Goal: Information Seeking & Learning: Learn about a topic

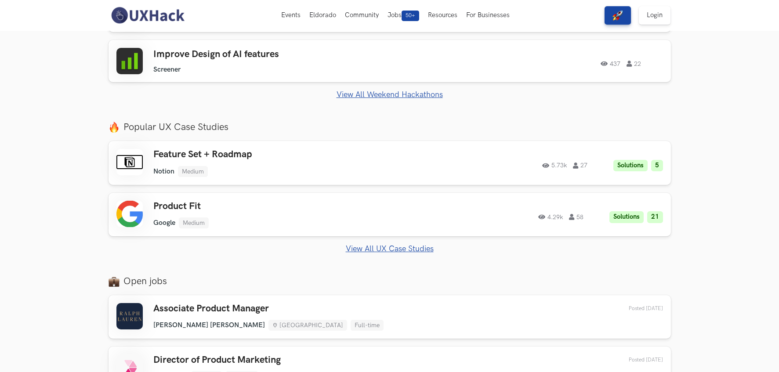
scroll to position [242, 0]
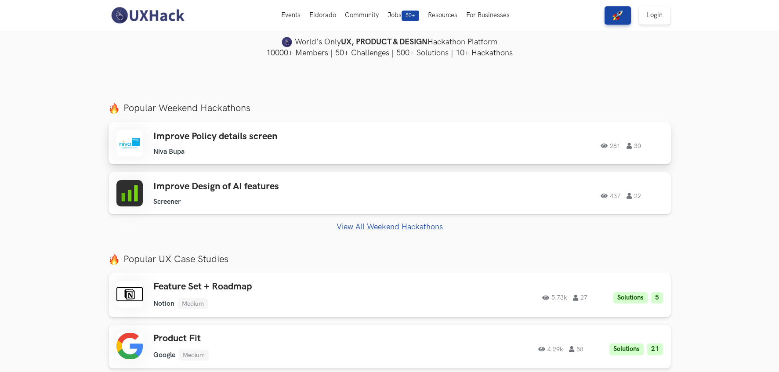
click at [262, 153] on ul "Niva Bupa" at bounding box center [277, 152] width 249 height 8
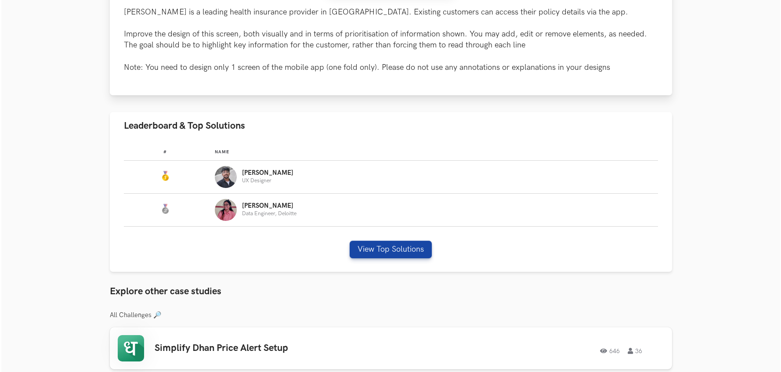
scroll to position [413, 0]
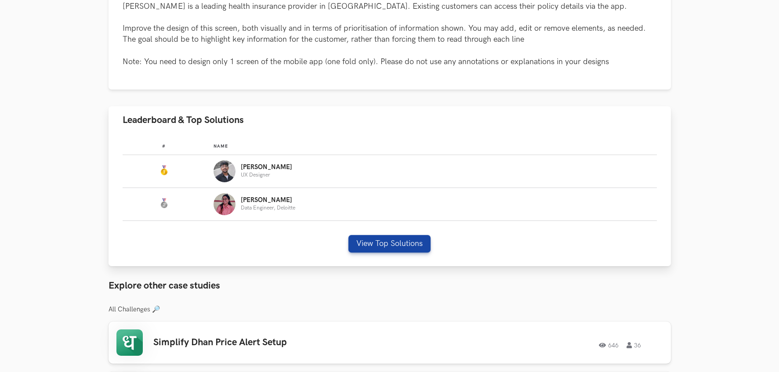
click at [228, 173] on img "Leaderboard" at bounding box center [224, 171] width 22 height 22
click at [367, 248] on button "View Top Solutions" at bounding box center [389, 244] width 82 height 18
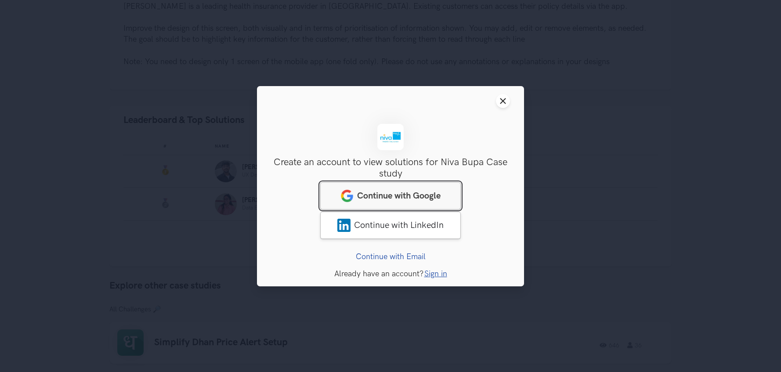
click at [408, 194] on span "Continue with Google" at bounding box center [398, 195] width 83 height 11
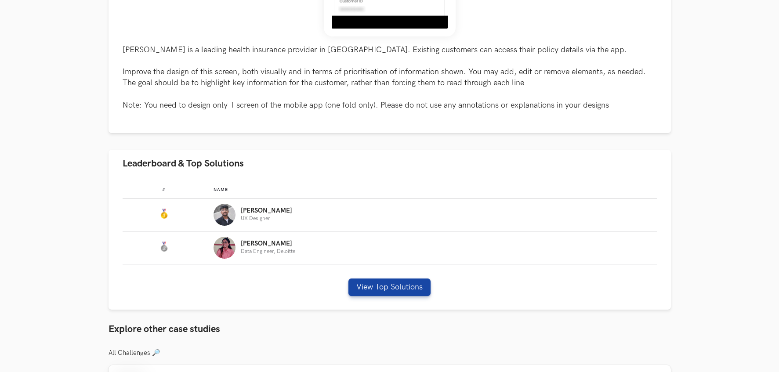
scroll to position [379, 0]
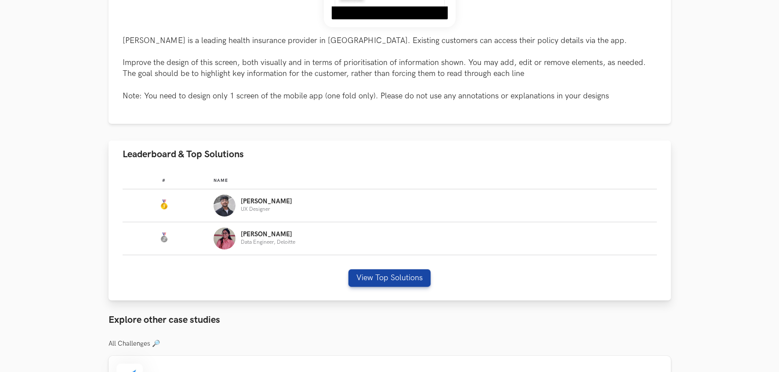
click at [357, 287] on div "# Name #: Name: Amruth UX Designer #: Name: Pranati Data Engineer, Deloitte Vie…" at bounding box center [389, 234] width 562 height 133
click at [361, 279] on button "View Top Solutions" at bounding box center [389, 278] width 82 height 18
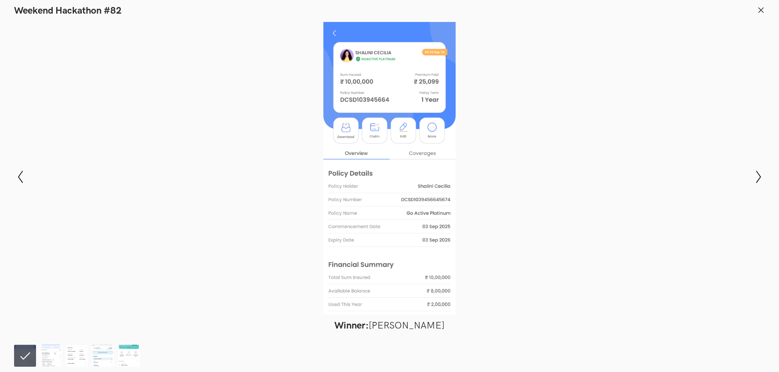
scroll to position [608, 0]
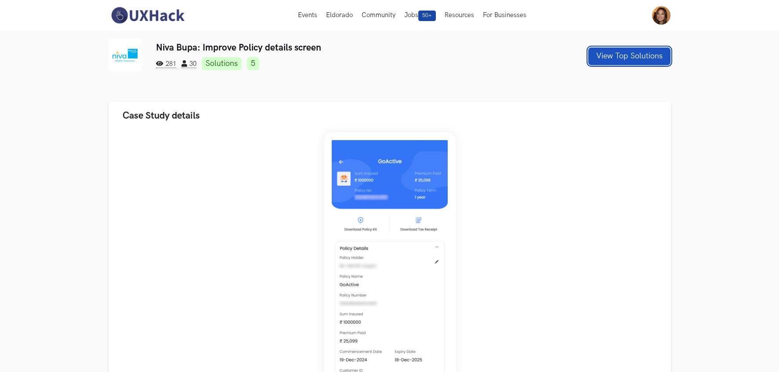
click at [643, 56] on button "View Top Solutions" at bounding box center [629, 56] width 82 height 18
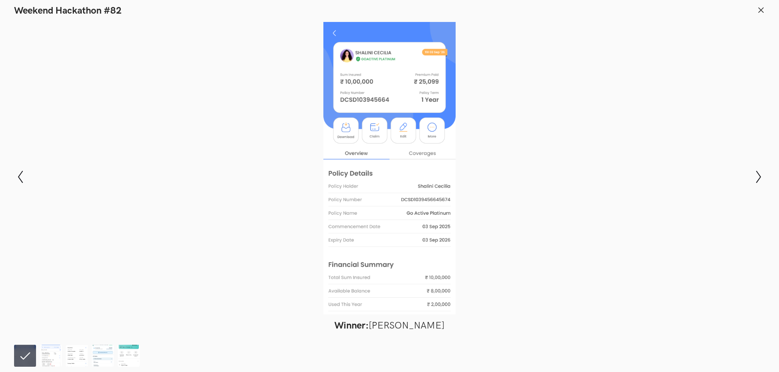
click at [761, 8] on icon at bounding box center [761, 10] width 8 height 8
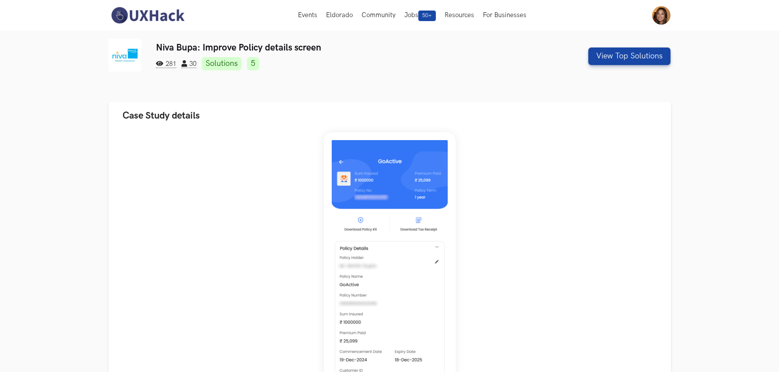
click at [118, 57] on img at bounding box center [124, 55] width 33 height 33
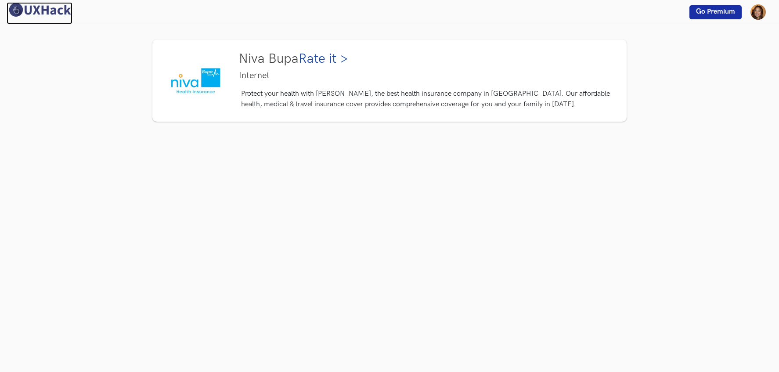
click at [47, 12] on img at bounding box center [40, 9] width 66 height 15
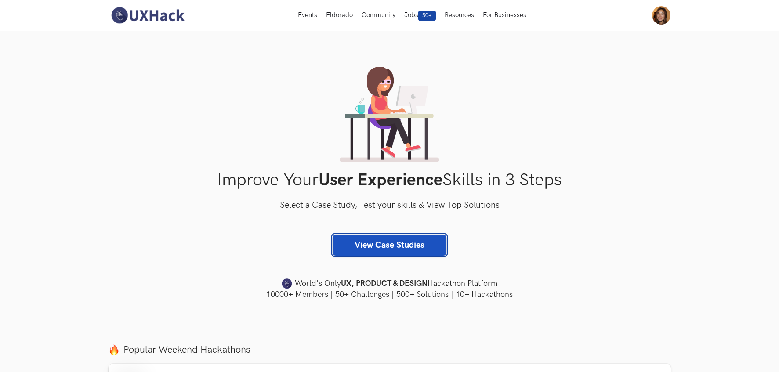
click at [408, 245] on link "View Case Studies" at bounding box center [389, 245] width 114 height 21
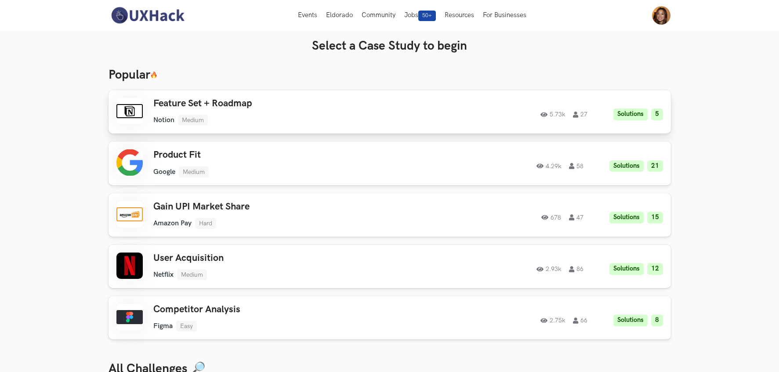
click at [310, 114] on div "Feature Set + Roadmap Notion Medium Notion Medium Solutions 5 5.73k 27" at bounding box center [277, 112] width 249 height 28
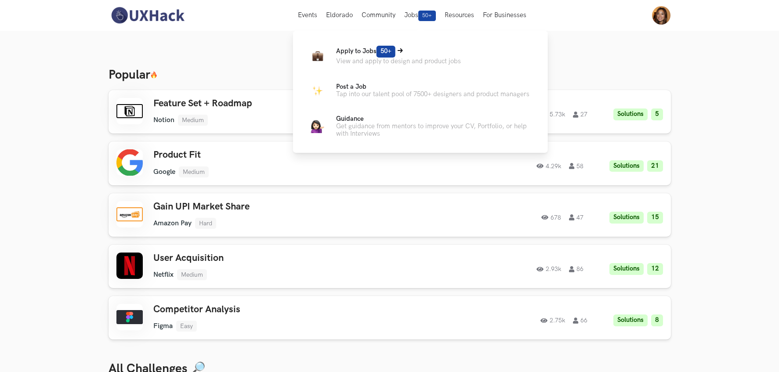
click at [354, 54] on span "Apply to Jobs 50+" at bounding box center [365, 50] width 59 height 7
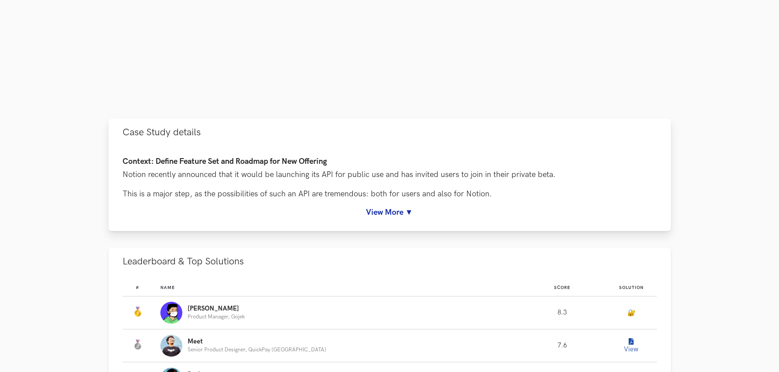
scroll to position [304, 0]
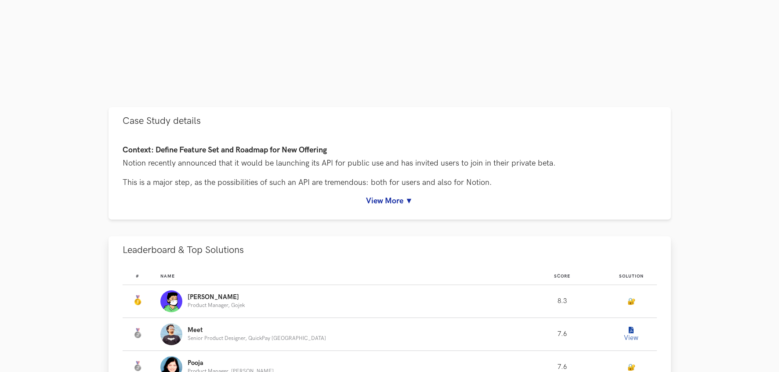
click at [555, 304] on td "Score: 8.3" at bounding box center [562, 301] width 88 height 33
click at [554, 302] on td "Score: 8.3" at bounding box center [562, 301] width 88 height 33
click at [182, 305] on img "Leaderboard" at bounding box center [171, 301] width 22 height 22
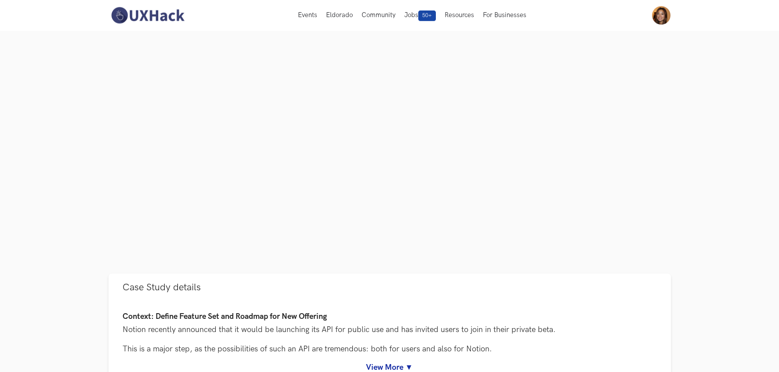
scroll to position [0, 0]
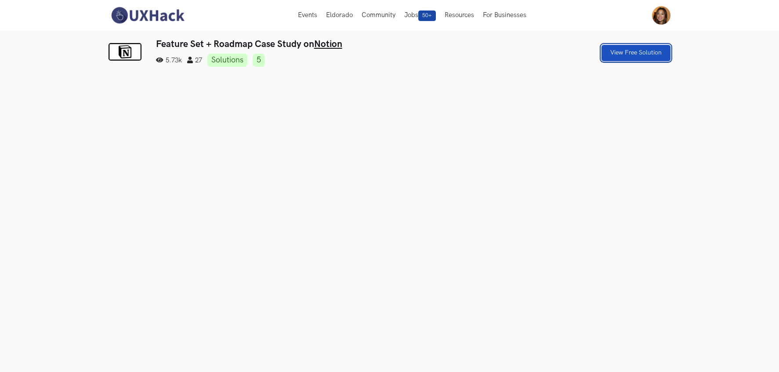
click at [626, 54] on link "View Free Solution" at bounding box center [635, 53] width 69 height 16
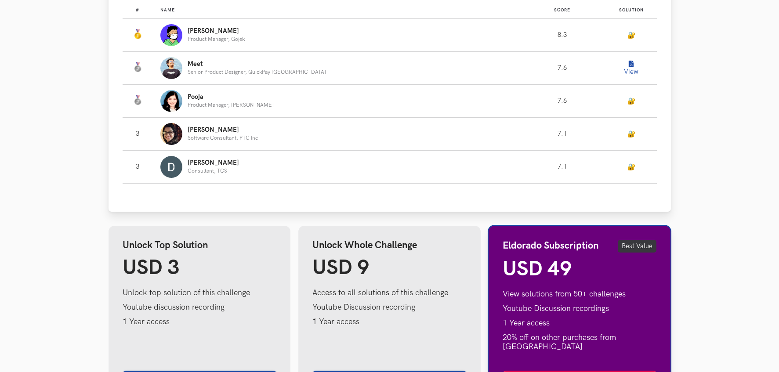
scroll to position [570, 0]
click at [626, 68] on button "View" at bounding box center [631, 68] width 18 height 18
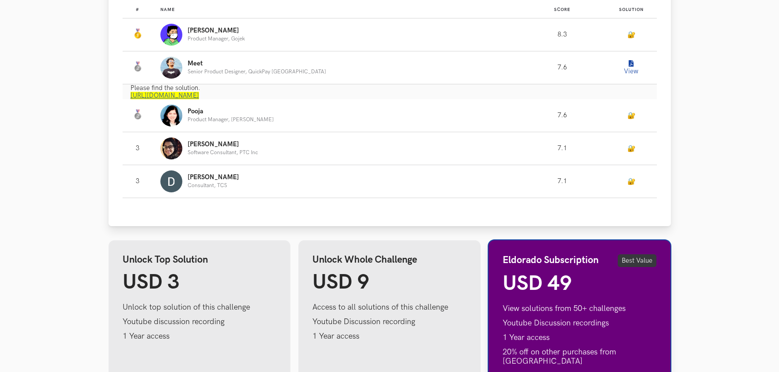
click at [155, 95] on link "https://www.notion.so/meetshah/UXHack-Notion-API-f25949084daf4890a738403b0e96c7…" at bounding box center [164, 95] width 69 height 7
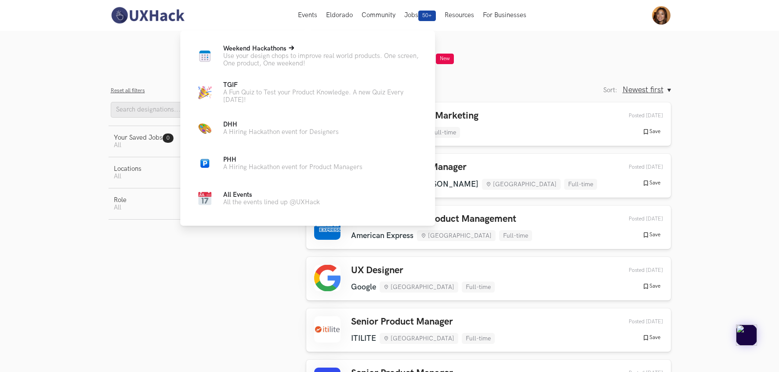
click at [267, 48] on span "Weekend Hackathons Live" at bounding box center [254, 48] width 63 height 7
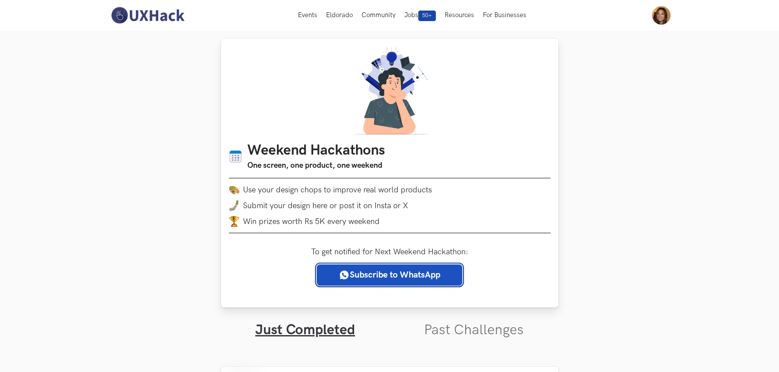
click at [392, 274] on link "Subscribe to WhatsApp" at bounding box center [389, 274] width 145 height 21
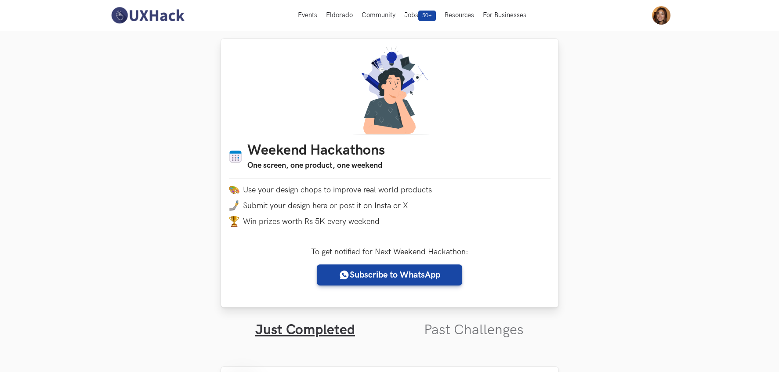
click at [433, 254] on label "To get notified for Next Weekend Hackathon:" at bounding box center [389, 251] width 157 height 9
click at [136, 6] on img at bounding box center [147, 15] width 78 height 18
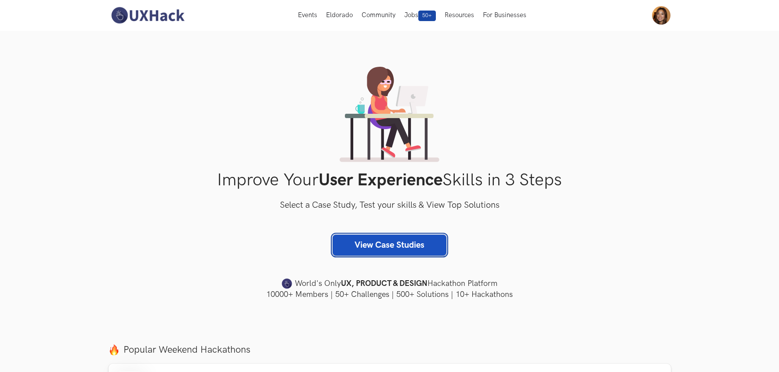
click at [387, 245] on link "View Case Studies" at bounding box center [389, 245] width 114 height 21
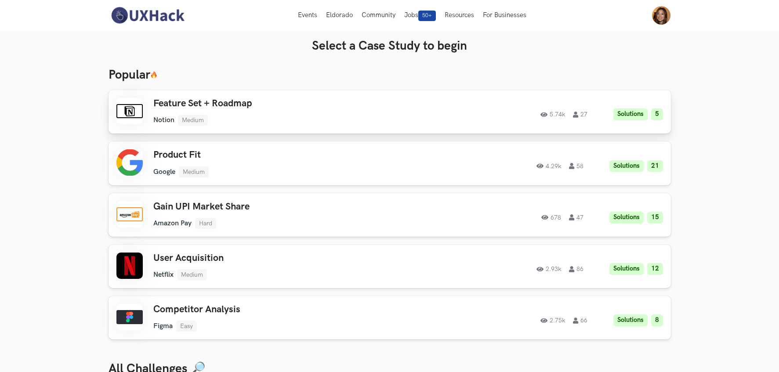
click at [377, 110] on div "Feature Set + Roadmap Notion Medium Notion Medium Solutions 5 5.74k 27" at bounding box center [277, 112] width 249 height 28
click at [429, 46] on h3 "Select a Case Study to begin" at bounding box center [389, 46] width 562 height 15
click at [156, 18] on img at bounding box center [147, 15] width 78 height 18
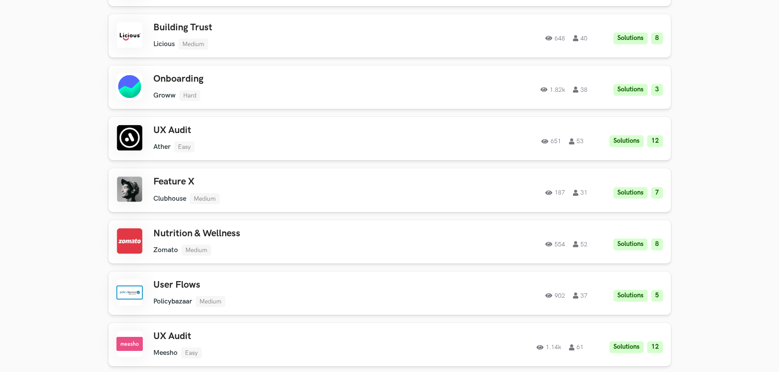
scroll to position [1934, 0]
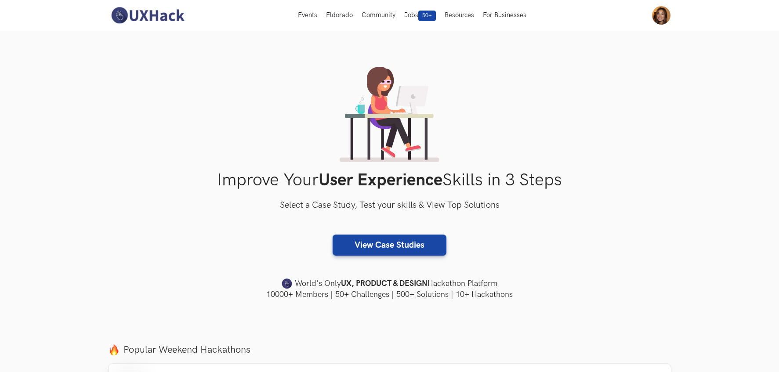
click at [471, 219] on div "Improve Your User Experience Skills in 3 Steps Select a Case Study, Test your s…" at bounding box center [389, 183] width 562 height 233
